Goal: Task Accomplishment & Management: Use online tool/utility

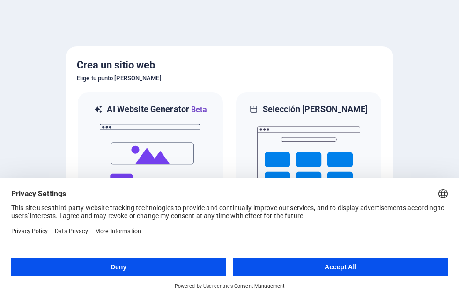
click at [362, 265] on button "Accept All" at bounding box center [340, 266] width 215 height 19
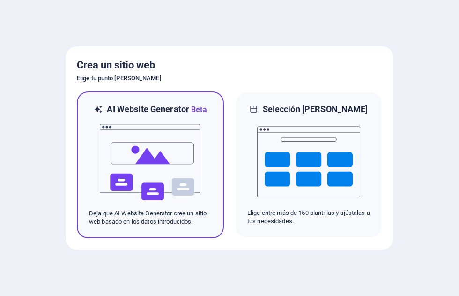
click at [123, 154] on img at bounding box center [150, 162] width 103 height 94
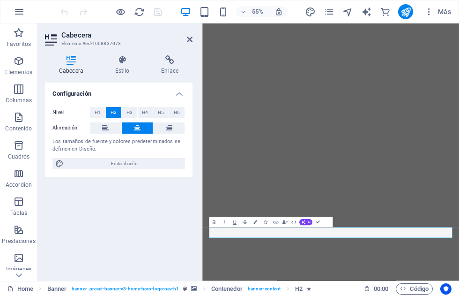
click at [168, 216] on div "Configuración Nivel H1 H2 H3 H4 H5 H6 Alineación Los tamaños de fuente y colore…" at bounding box center [119, 178] width 148 height 191
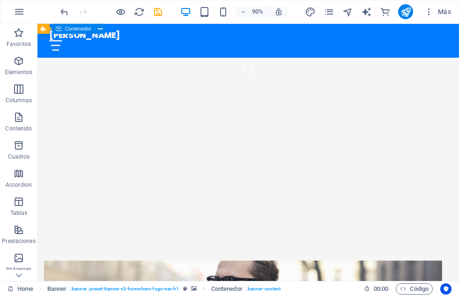
scroll to position [233, 0]
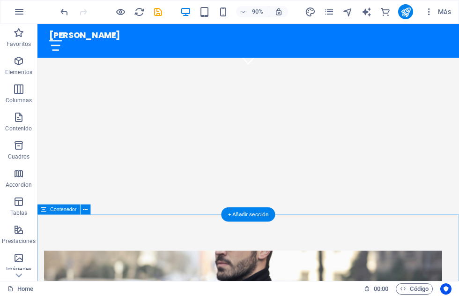
click at [60, 12] on icon "undo" at bounding box center [64, 12] width 11 height 11
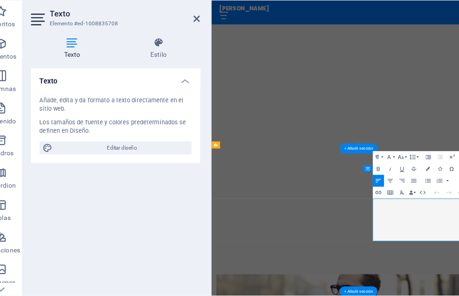
click at [53, 107] on div "Añade, edita y da formato a texto directamente en el sitio web." at bounding box center [119, 114] width 133 height 15
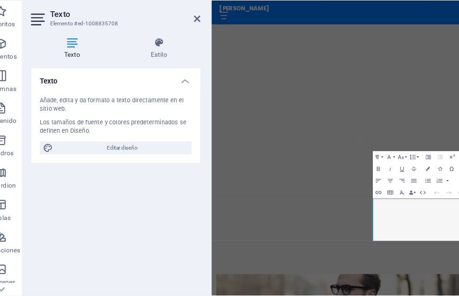
click at [53, 107] on div "Añade, edita y da formato a texto directamente en el sitio web." at bounding box center [119, 114] width 133 height 15
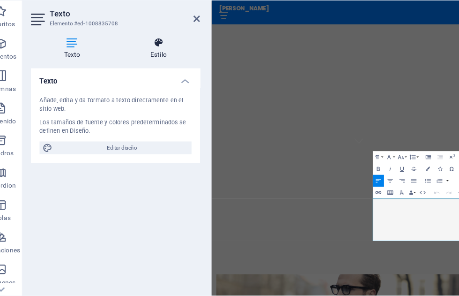
click at [144, 55] on icon at bounding box center [156, 59] width 72 height 9
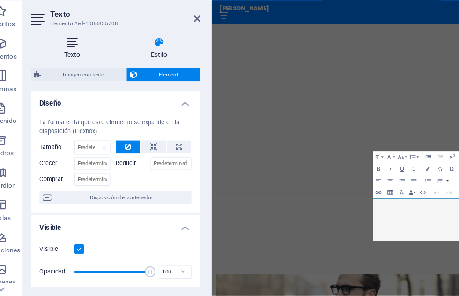
click at [60, 55] on icon at bounding box center [81, 59] width 72 height 9
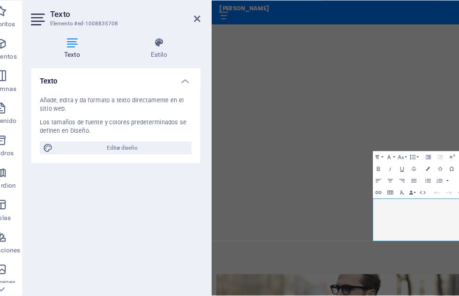
click at [48, 99] on div "Añade, edita y da formato a texto directamente en el sitio web. Los tamaños de …" at bounding box center [119, 132] width 148 height 66
click at [53, 107] on div "Añade, edita y da formato a texto directamente en el sitio web." at bounding box center [119, 114] width 133 height 15
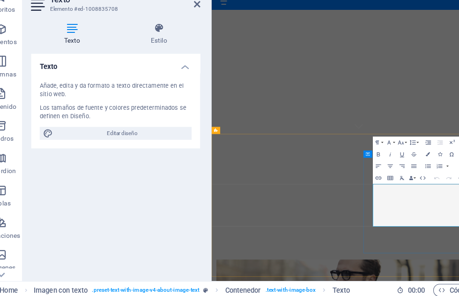
click at [459, 221] on div "Bienvenido a mi mundo, mi espacio y mi historia!" at bounding box center [444, 285] width 467 height 129
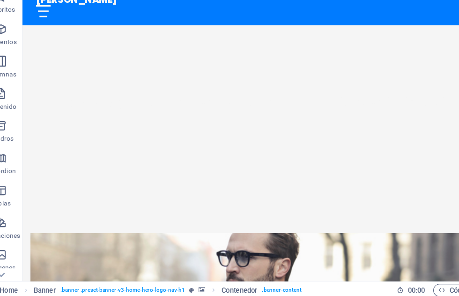
scroll to position [250, 0]
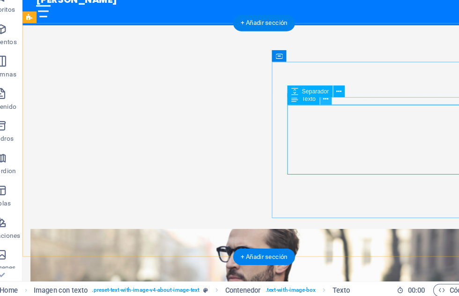
click at [300, 117] on icon at bounding box center [302, 121] width 5 height 9
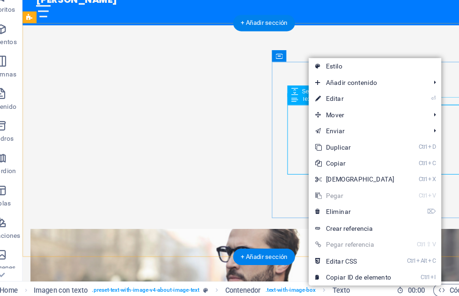
click at [272, 117] on icon at bounding box center [275, 122] width 6 height 10
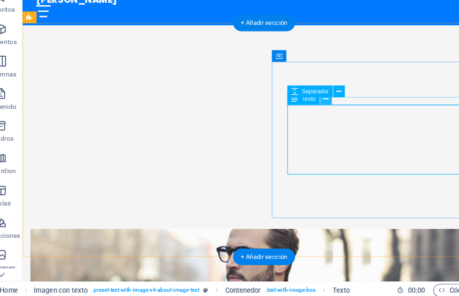
click at [300, 117] on icon at bounding box center [302, 121] width 5 height 9
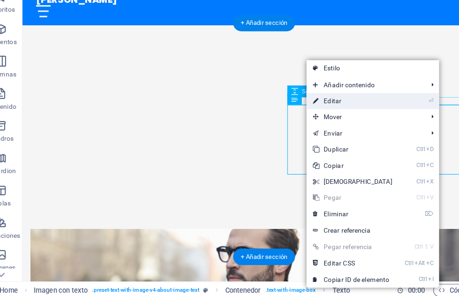
click at [304, 117] on link "⏎ Editar" at bounding box center [326, 124] width 81 height 14
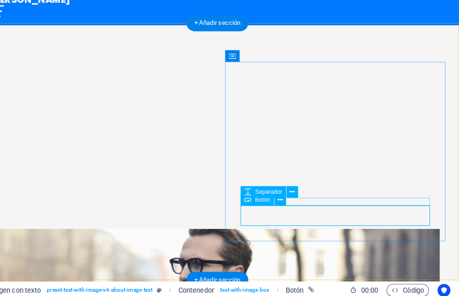
click at [281, 207] on span "Botón" at bounding box center [287, 209] width 13 height 5
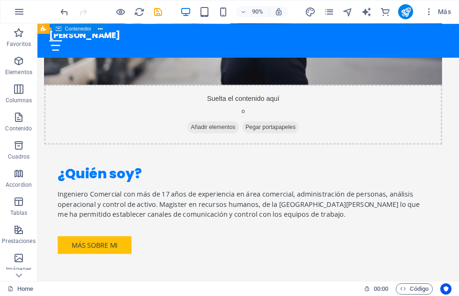
scroll to position [593, 0]
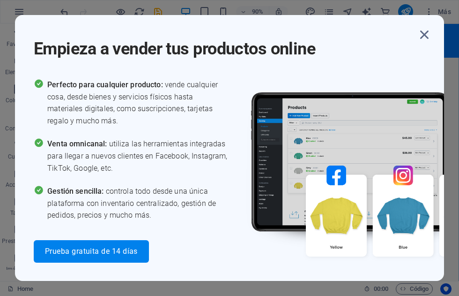
click at [457, 82] on div "Empieza a vender tus productos online Perfecto para cualquier producto: vende c…" at bounding box center [229, 148] width 459 height 296
click at [421, 35] on icon "button" at bounding box center [424, 34] width 17 height 17
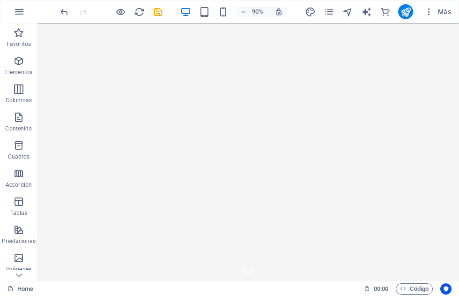
scroll to position [0, 0]
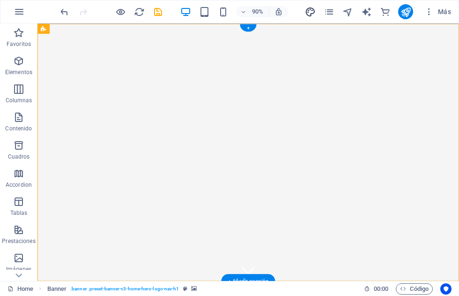
click at [313, 13] on icon "design" at bounding box center [310, 12] width 11 height 11
select select "px"
select select "200"
select select "px"
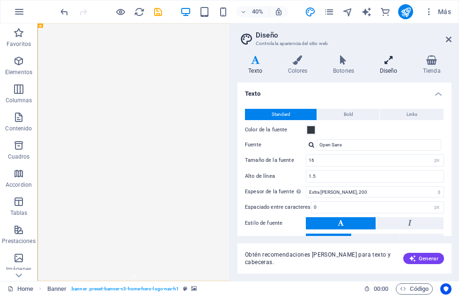
click at [385, 64] on icon at bounding box center [388, 59] width 39 height 9
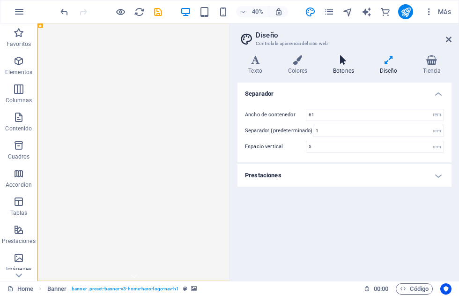
click at [347, 61] on icon at bounding box center [344, 59] width 43 height 9
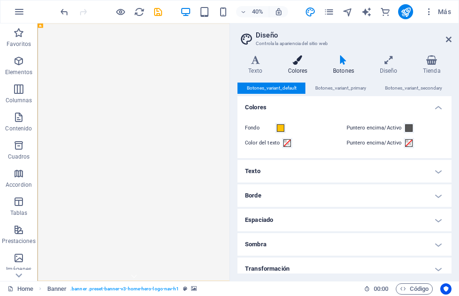
click at [296, 65] on h4 "Colores" at bounding box center [299, 65] width 45 height 20
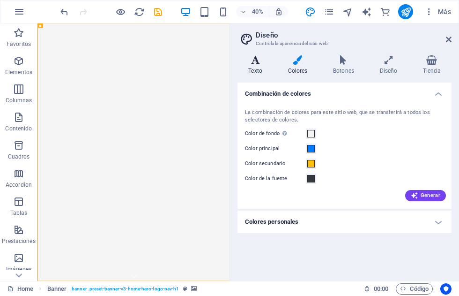
click at [261, 61] on icon at bounding box center [256, 59] width 36 height 9
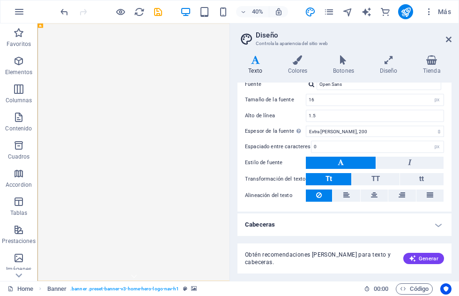
scroll to position [60, 0]
click at [440, 224] on h4 "Cabeceras" at bounding box center [345, 225] width 214 height 23
click at [436, 222] on h4 "Cabeceras" at bounding box center [345, 222] width 214 height 17
click at [441, 222] on h4 "Cabeceras" at bounding box center [345, 225] width 214 height 23
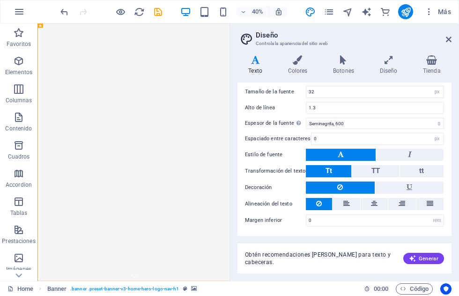
scroll to position [259, 0]
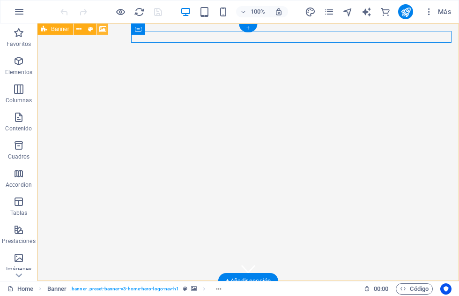
click at [101, 28] on icon at bounding box center [102, 29] width 7 height 10
select select "ms"
select select "s"
select select "progressive"
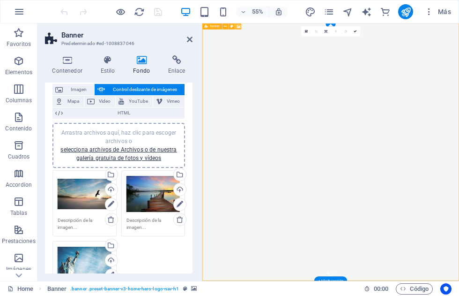
scroll to position [59, 0]
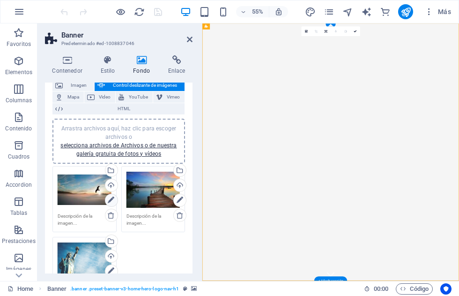
click at [113, 200] on icon at bounding box center [111, 200] width 7 height 11
click at [113, 184] on div "Cargar" at bounding box center [111, 186] width 14 height 14
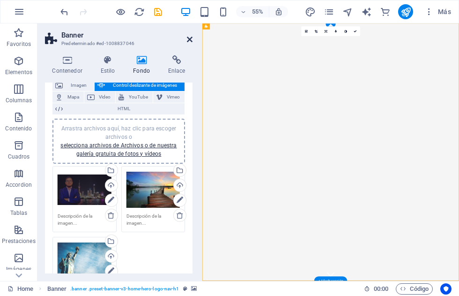
click at [190, 39] on icon at bounding box center [190, 40] width 6 height 8
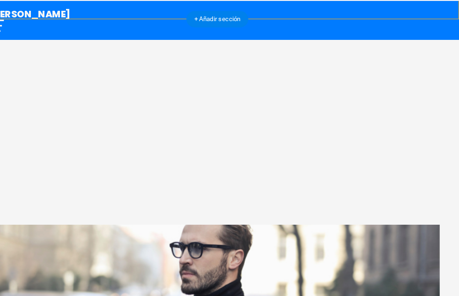
scroll to position [271, 0]
